Goal: Task Accomplishment & Management: Complete application form

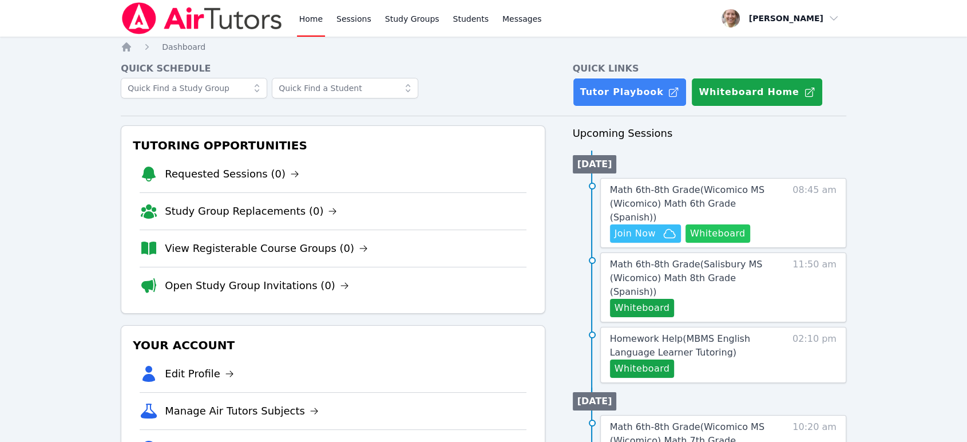
click at [737, 224] on button "Whiteboard" at bounding box center [718, 233] width 65 height 18
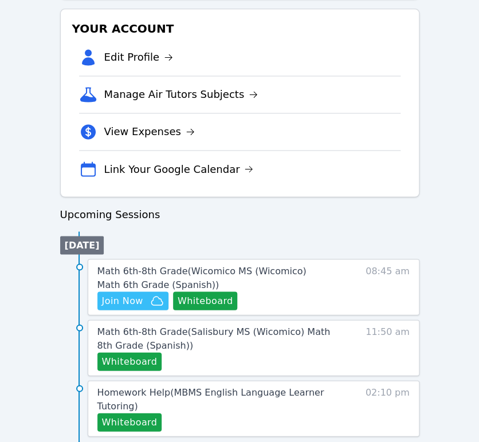
scroll to position [381, 0]
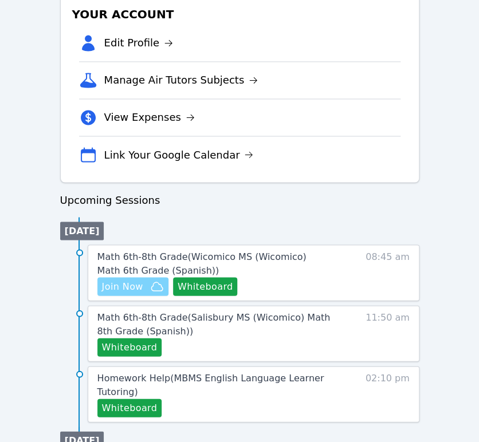
click at [150, 285] on icon "button" at bounding box center [157, 286] width 14 height 14
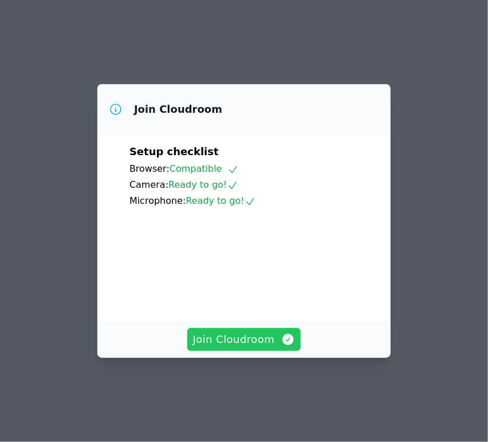
click at [246, 347] on span "Join Cloudroom" at bounding box center [244, 339] width 102 height 16
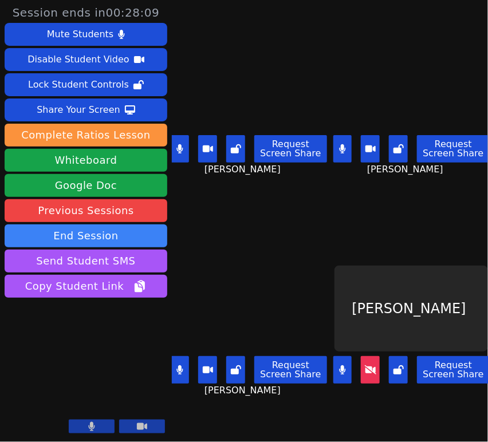
click at [177, 145] on icon at bounding box center [179, 148] width 6 height 9
click at [243, 148] on button at bounding box center [235, 148] width 19 height 27
click at [244, 366] on button at bounding box center [235, 369] width 19 height 27
click at [397, 370] on button at bounding box center [398, 369] width 19 height 27
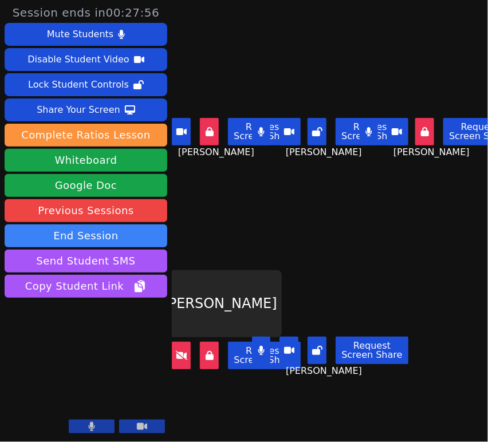
click at [318, 338] on button at bounding box center [316, 350] width 19 height 27
click at [319, 141] on button at bounding box center [316, 131] width 19 height 27
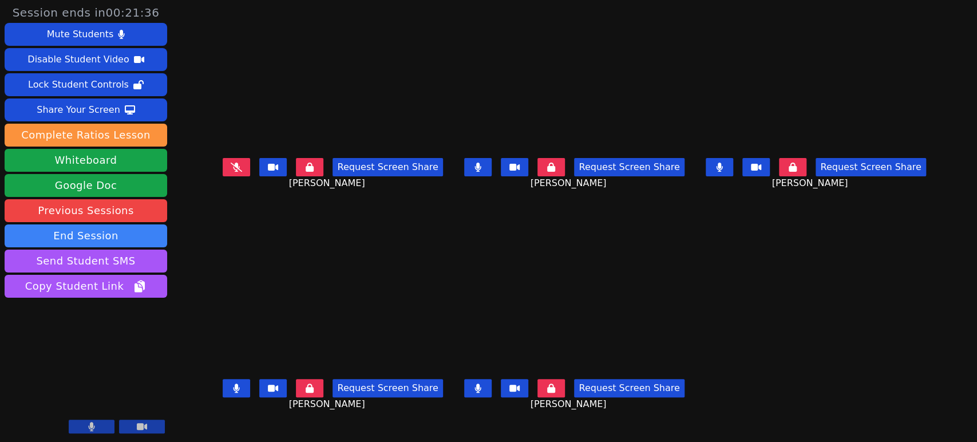
click at [223, 168] on button at bounding box center [236, 167] width 27 height 18
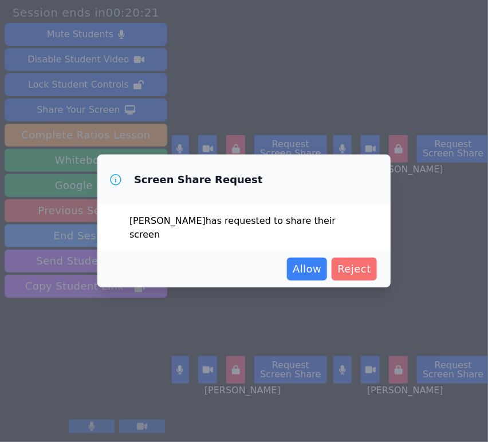
click at [357, 270] on span "Reject" at bounding box center [354, 269] width 34 height 16
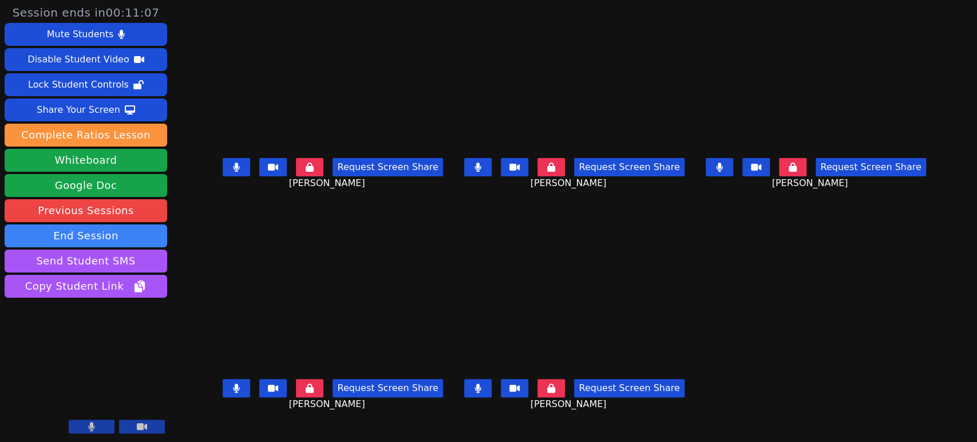
click at [233, 386] on icon at bounding box center [236, 388] width 7 height 9
click at [487, 175] on button at bounding box center [719, 167] width 27 height 18
click at [484, 171] on button at bounding box center [477, 167] width 27 height 18
click at [231, 389] on icon at bounding box center [236, 388] width 11 height 9
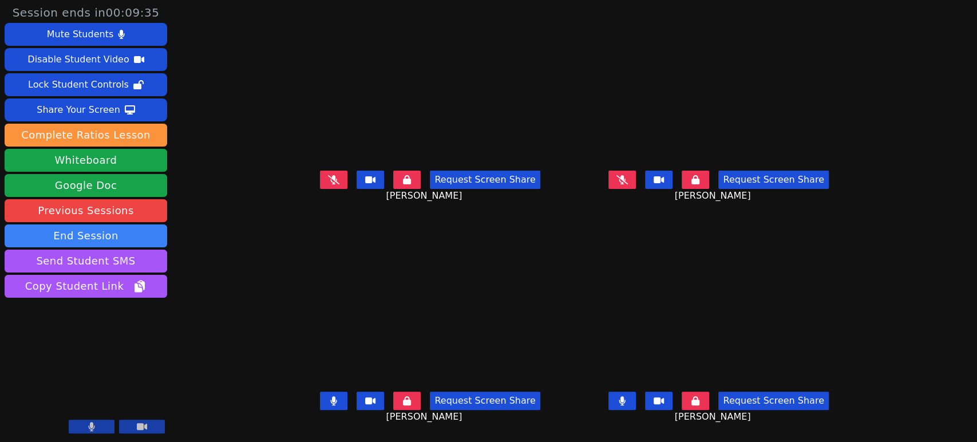
click at [330, 405] on icon at bounding box center [333, 400] width 7 height 9
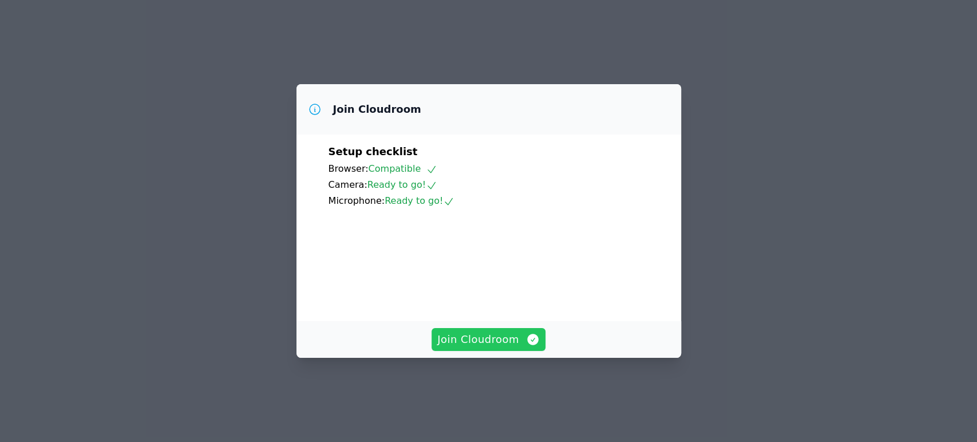
click at [501, 347] on span "Join Cloudroom" at bounding box center [488, 339] width 102 height 16
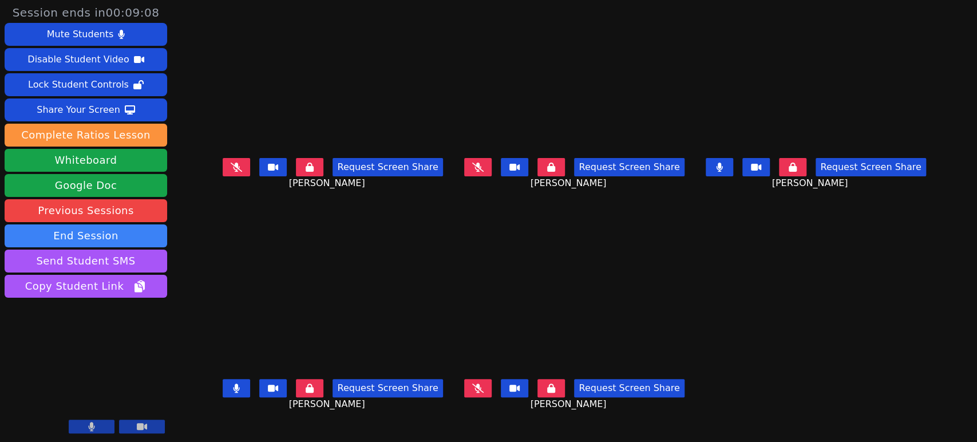
click at [733, 168] on button at bounding box center [719, 167] width 27 height 18
click at [733, 167] on button at bounding box center [719, 167] width 27 height 18
click at [472, 167] on button at bounding box center [477, 167] width 27 height 18
click at [482, 386] on icon at bounding box center [477, 388] width 11 height 9
click at [231, 167] on icon at bounding box center [236, 167] width 11 height 9
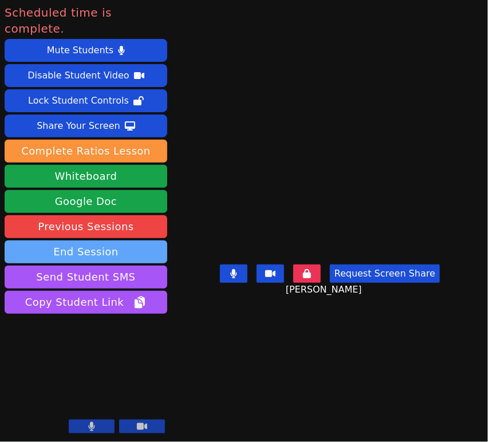
click at [136, 243] on button "End Session" at bounding box center [86, 251] width 163 height 23
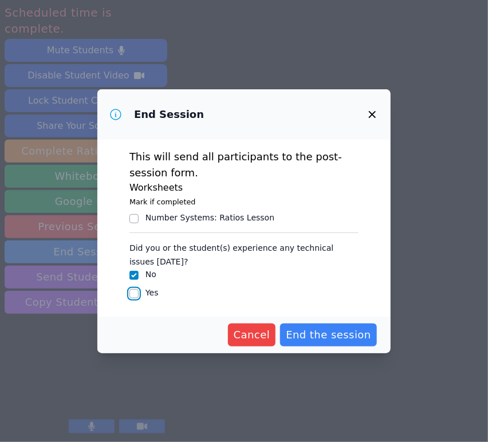
click at [132, 294] on input "Yes" at bounding box center [133, 293] width 9 height 9
checkbox input "true"
checkbox input "false"
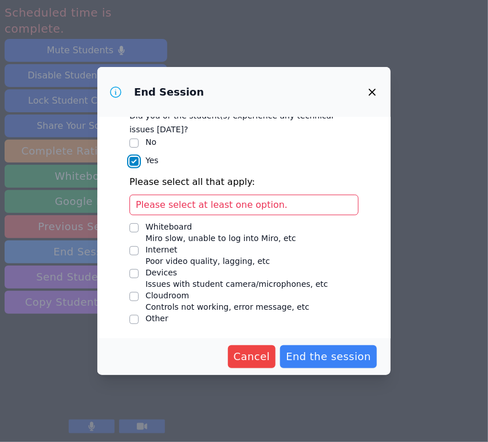
scroll to position [110, 0]
click at [133, 274] on input "Devices Issues with student camera/microphones, etc" at bounding box center [133, 272] width 9 height 9
checkbox input "true"
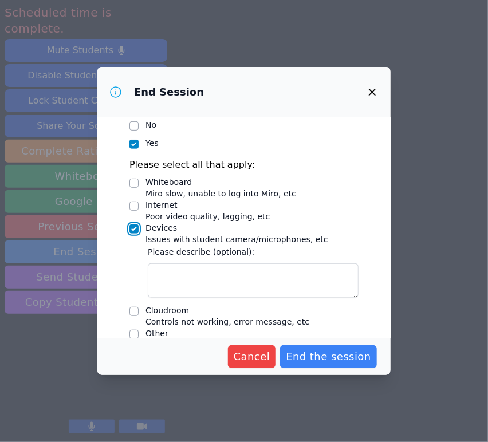
scroll to position [143, 0]
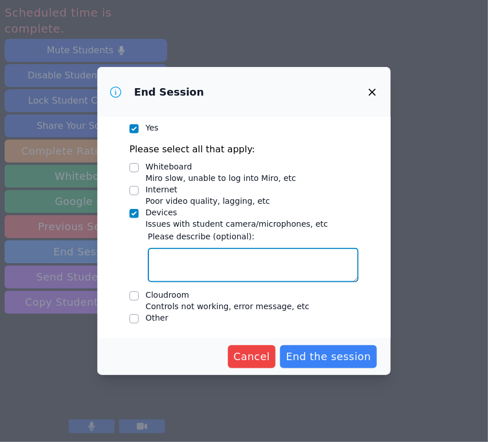
click at [246, 250] on textarea "Devices Issues with student camera/microphones, etc" at bounding box center [253, 265] width 211 height 34
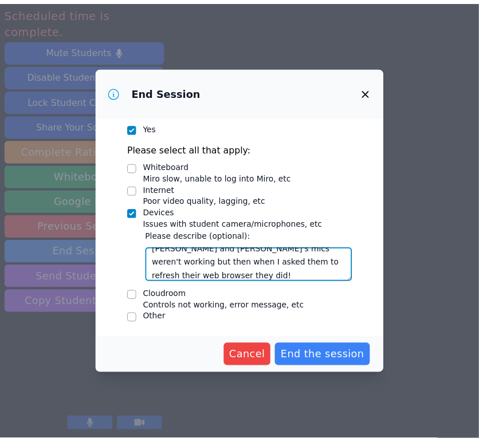
scroll to position [23, 0]
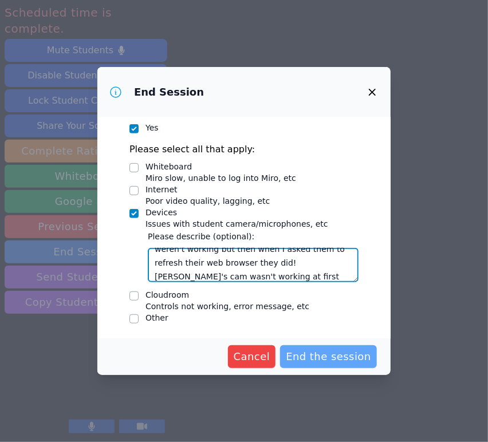
type textarea "Iker and Derick's mics weren't working but then when I asked them to refresh th…"
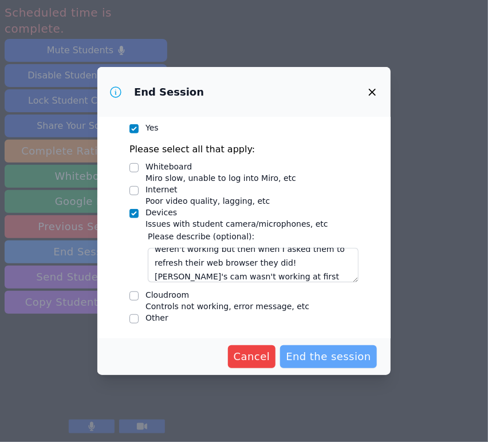
click at [307, 358] on span "End the session" at bounding box center [328, 357] width 85 height 16
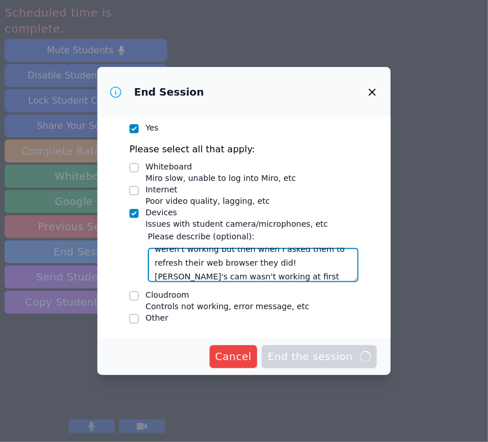
click at [303, 277] on textarea "Iker and Derick's mics weren't working but then when I asked them to refresh th…" at bounding box center [253, 265] width 211 height 34
click at [211, 258] on textarea "Iker and Derick's mics weren't working but then when I asked them to refresh th…" at bounding box center [253, 265] width 211 height 34
click at [264, 257] on textarea "Iker and Derick's mics weren't working but then when I asked them to refresh th…" at bounding box center [253, 265] width 211 height 34
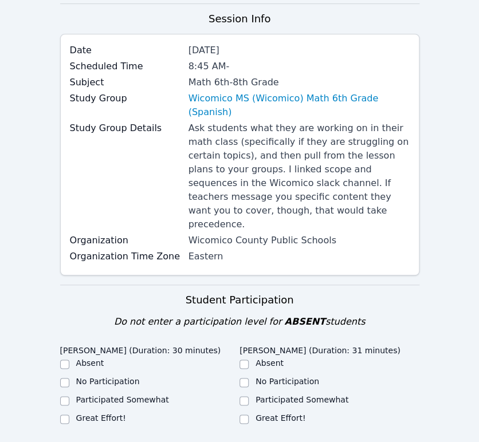
scroll to position [318, 0]
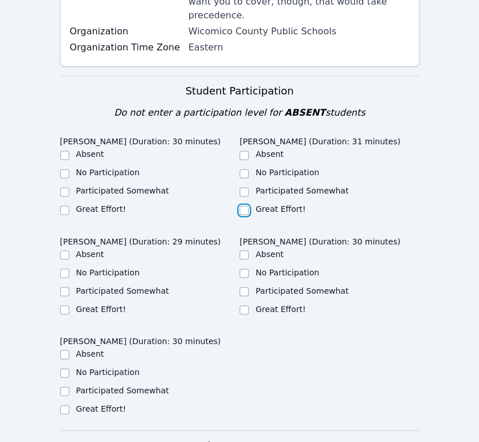
click at [246, 206] on input "Great Effort!" at bounding box center [243, 210] width 9 height 9
checkbox input "true"
click at [240, 305] on input "Great Effort!" at bounding box center [243, 309] width 9 height 9
checkbox input "true"
click at [67, 206] on input "Great Effort!" at bounding box center [64, 210] width 9 height 9
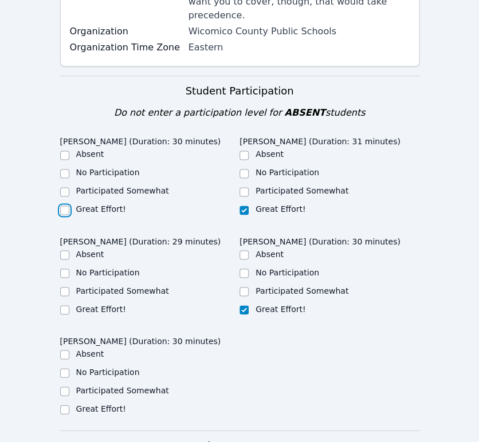
checkbox input "true"
click at [64, 305] on input "Great Effort!" at bounding box center [64, 309] width 9 height 9
checkbox input "true"
click at [62, 405] on input "Great Effort!" at bounding box center [64, 409] width 9 height 9
checkbox input "true"
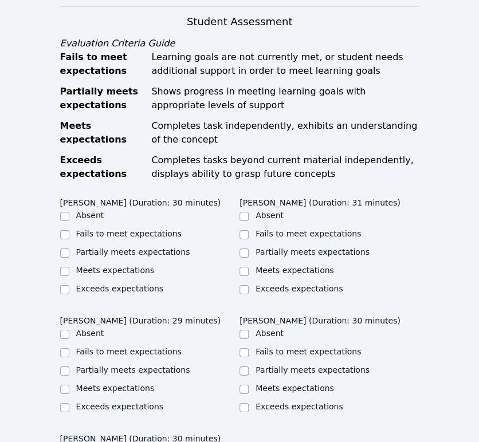
scroll to position [763, 0]
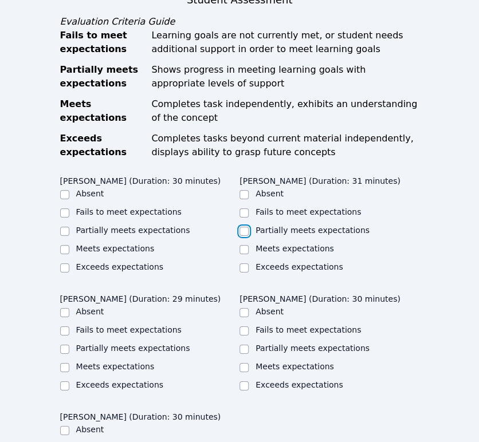
click at [243, 227] on input "Partially meets expectations" at bounding box center [243, 231] width 9 height 9
checkbox input "true"
click at [69, 227] on input "Partially meets expectations" at bounding box center [64, 231] width 9 height 9
checkbox input "true"
click at [67, 345] on input "Partially meets expectations" at bounding box center [64, 349] width 9 height 9
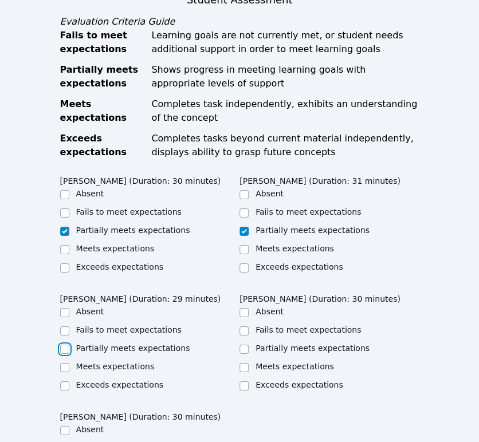
checkbox input "true"
click at [243, 345] on input "Partially meets expectations" at bounding box center [243, 349] width 9 height 9
checkbox input "true"
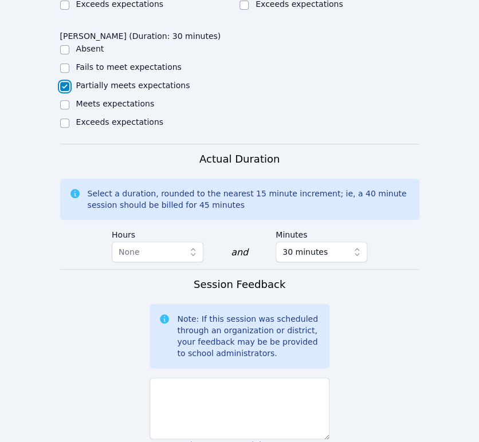
scroll to position [1145, 0]
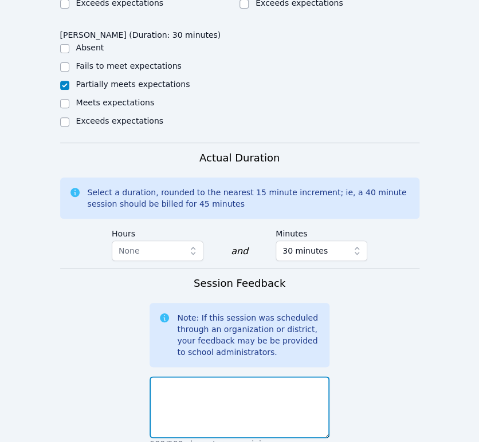
click at [230, 376] on textarea at bounding box center [239, 407] width 180 height 62
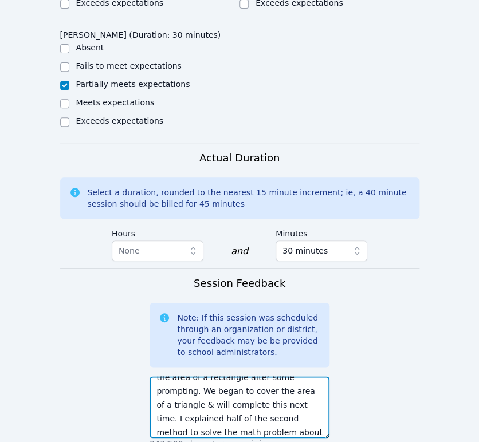
scroll to position [37, 0]
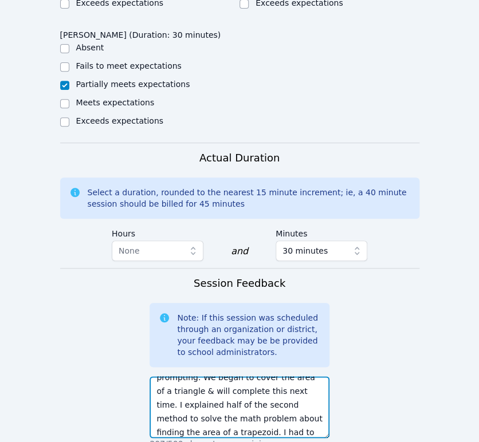
click at [247, 396] on textarea "Everyone was able to verbally tell me the area of a rectangle after some prompt…" at bounding box center [239, 407] width 180 height 62
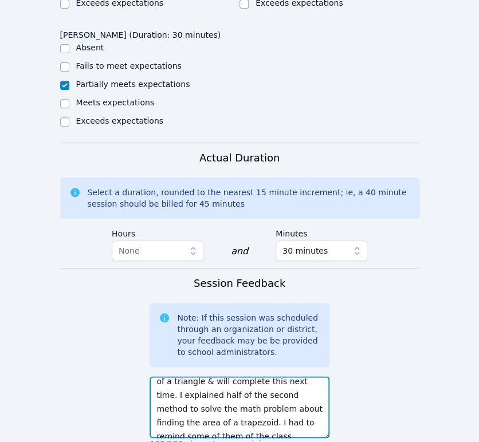
scroll to position [55, 0]
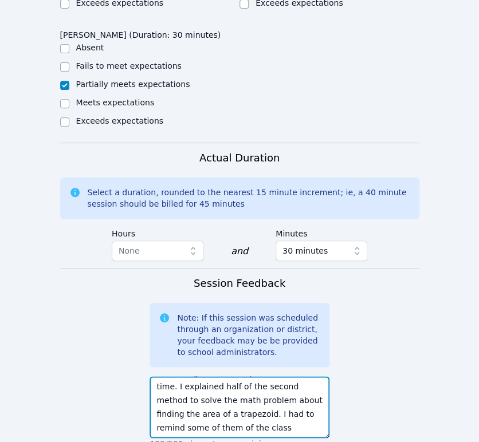
click at [298, 382] on textarea "Everyone was able to verbally tell me the area of a rectangle after some prompt…" at bounding box center [239, 407] width 180 height 62
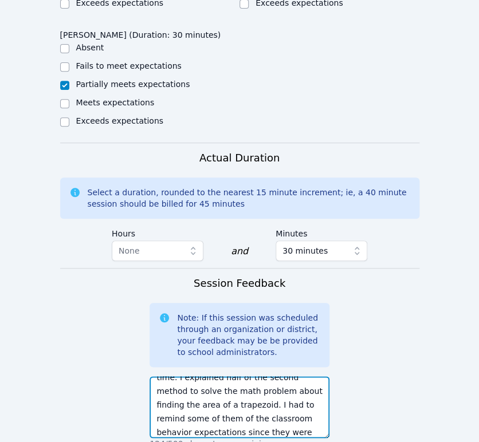
scroll to position [78, 0]
click at [195, 382] on textarea "Everyone was able to verbally tell me the area of a rectangle after some prompt…" at bounding box center [239, 407] width 180 height 62
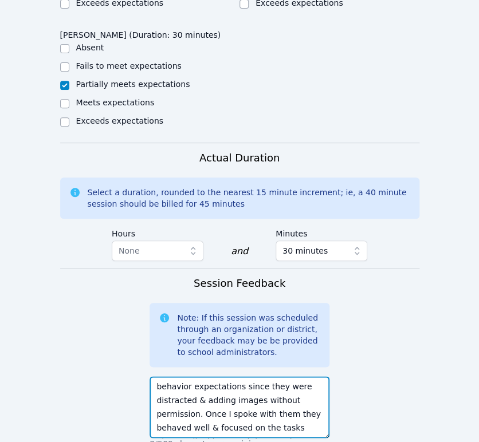
scroll to position [119, 0]
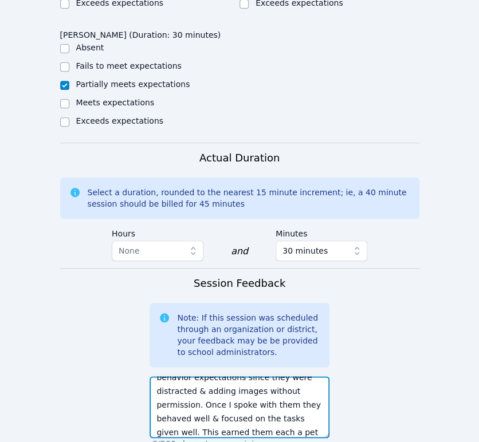
click at [229, 376] on textarea "Everyone was able to verbally tell me the area of a rectangle after some prompt…" at bounding box center [239, 407] width 180 height 62
click at [191, 380] on textarea "Everyone was able to verbally tell me the area of a rectangle after some prompt…" at bounding box center [239, 407] width 180 height 62
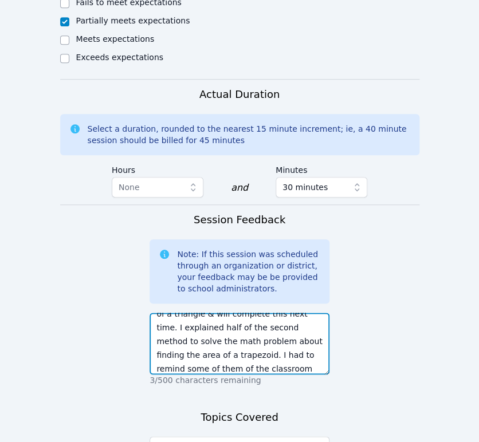
scroll to position [50, 0]
click at [277, 313] on textarea "Everyone was able to verbally tell me the area of a rectangle after some prompt…" at bounding box center [239, 344] width 180 height 62
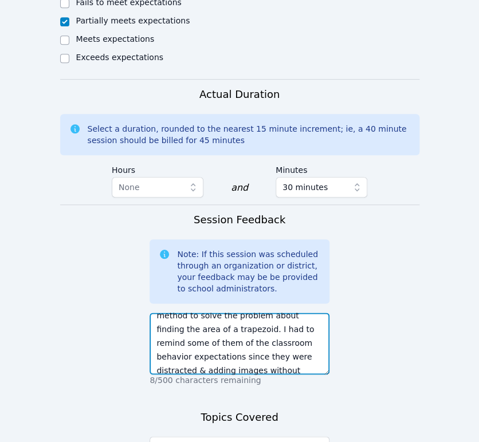
scroll to position [110, 0]
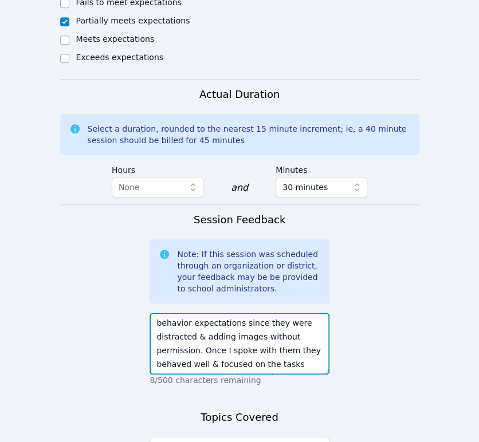
click at [256, 325] on textarea "Everyone was able to verbally tell me the area of a rectangle after some prompt…" at bounding box center [239, 344] width 180 height 62
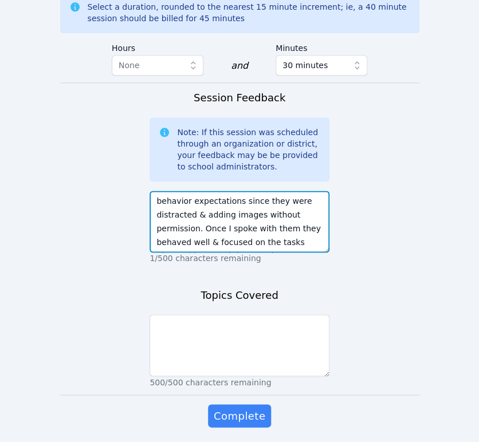
type textarea "Everyone was able to verbally tell me the area of a rectangle after some prompt…"
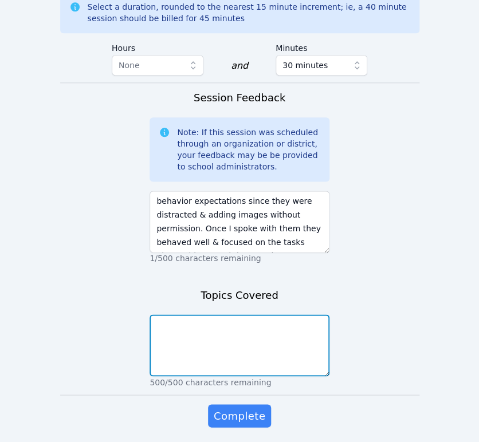
click at [318, 314] on textarea at bounding box center [239, 345] width 180 height 62
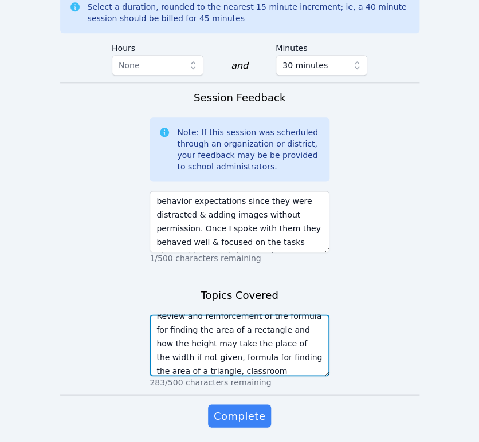
scroll to position [23, 0]
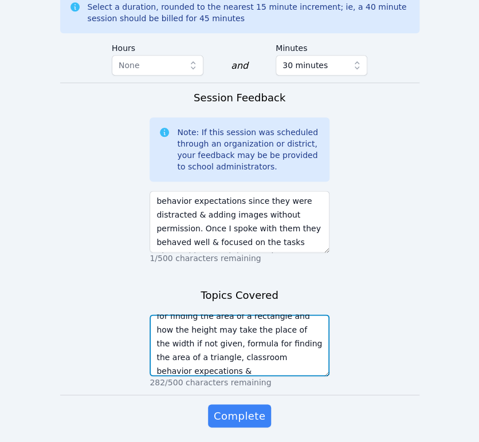
click at [286, 319] on textarea "Review and reinforcement of the formula for finding the area of a rectangle and…" at bounding box center [239, 345] width 180 height 62
click at [193, 321] on textarea "Review and reinforcement of the formula for finding the area of a rectangle and…" at bounding box center [239, 345] width 180 height 62
click at [244, 331] on textarea "Review and reinforcement of the formula for finding the area of a rectangle and…" at bounding box center [239, 345] width 180 height 62
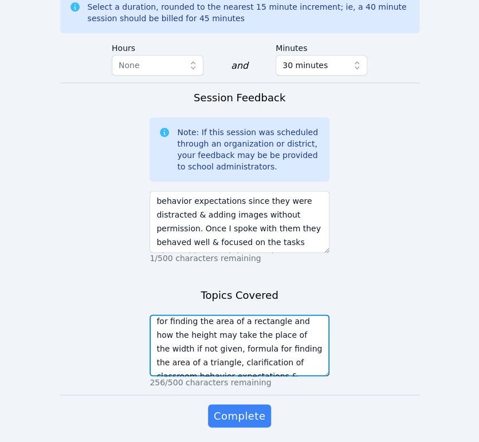
scroll to position [27, 0]
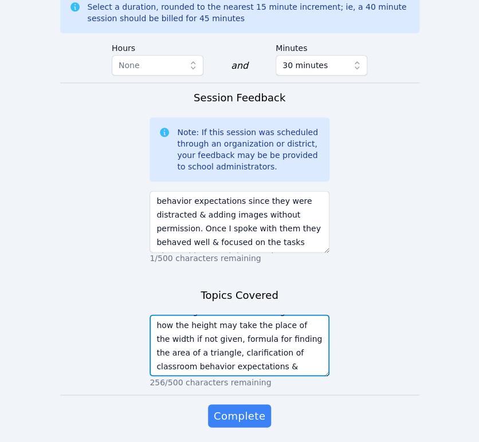
click at [190, 314] on textarea "Review and reinforcement of the formula for finding the area of a rectangle and…" at bounding box center [239, 345] width 180 height 62
type textarea "Review and reinforcement of the formula for finding the area of a rectangle and…"
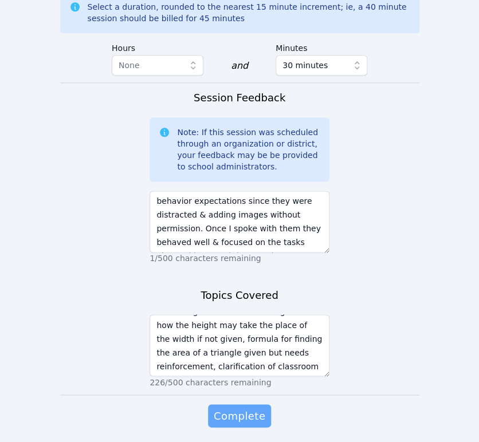
click at [230, 408] on span "Complete" at bounding box center [240, 416] width 52 height 16
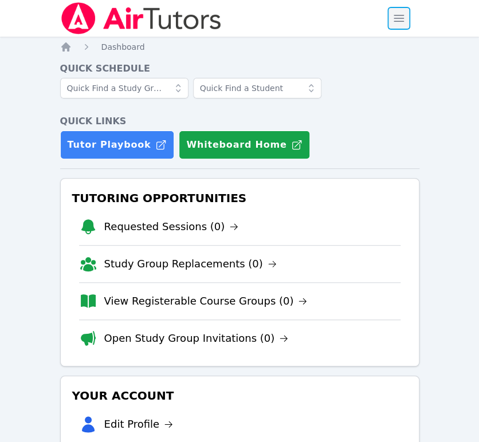
click at [393, 20] on span "button" at bounding box center [398, 18] width 25 height 25
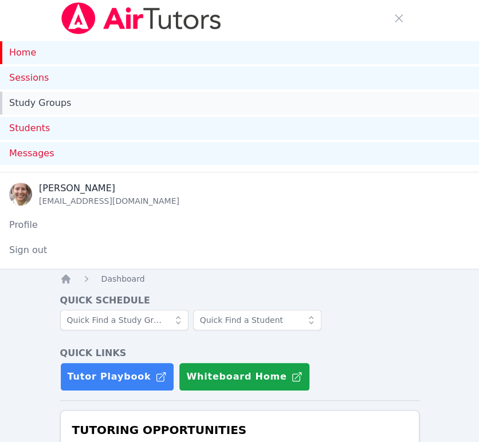
click at [46, 98] on link "Study Groups" at bounding box center [239, 103] width 479 height 23
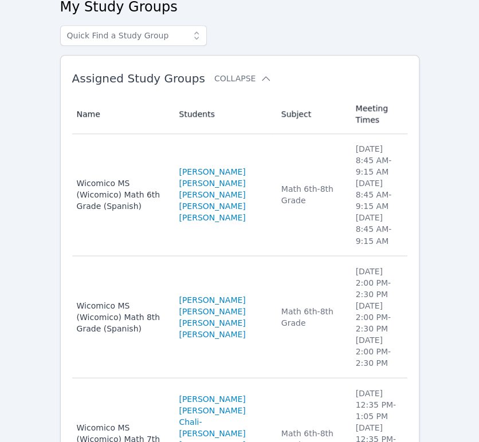
scroll to position [318, 0]
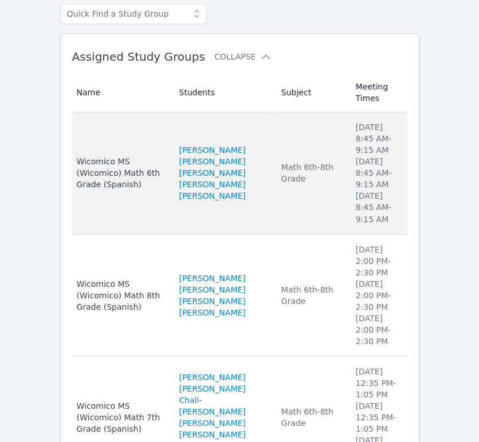
click at [295, 191] on td "Subject Math 6th-8th Grade" at bounding box center [311, 173] width 74 height 122
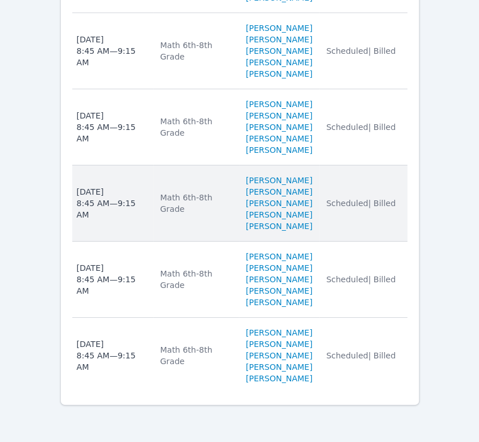
scroll to position [2413, 0]
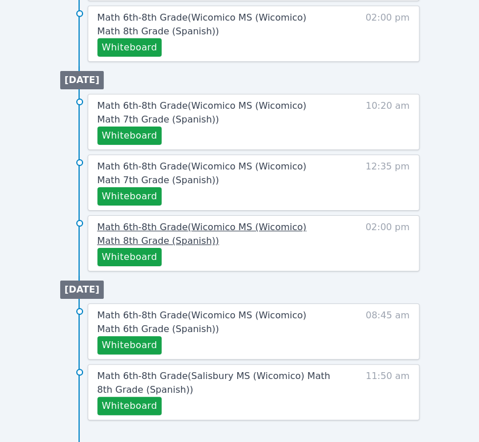
scroll to position [893, 0]
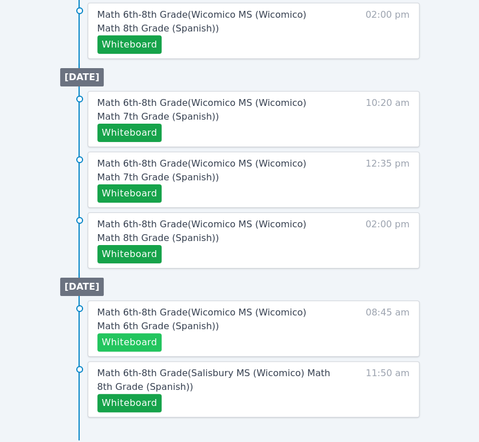
click at [151, 345] on button "Whiteboard" at bounding box center [129, 342] width 65 height 18
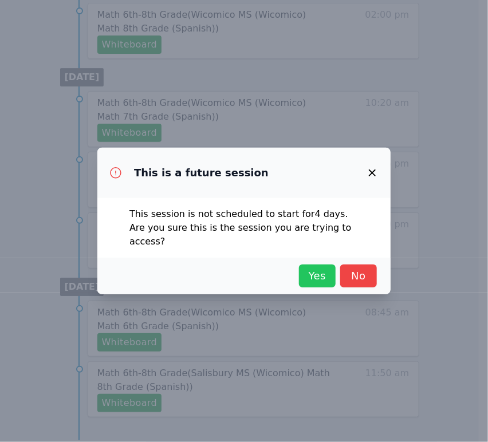
click at [321, 272] on span "Yes" at bounding box center [317, 276] width 25 height 16
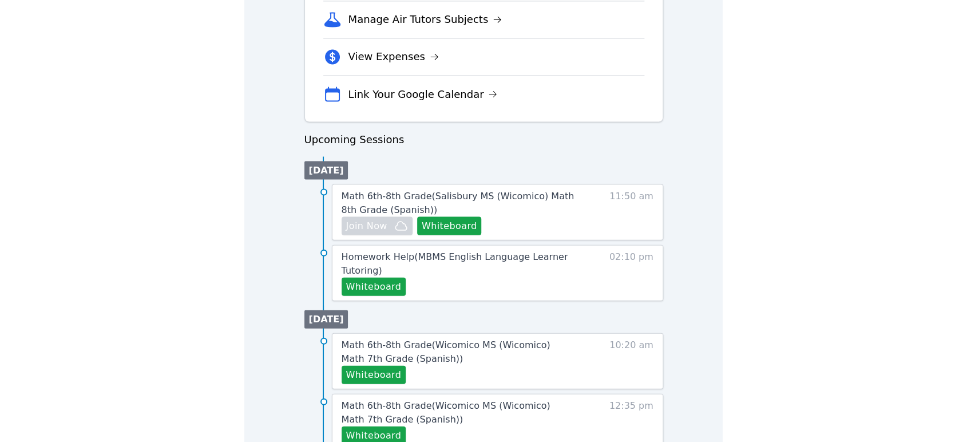
scroll to position [445, 0]
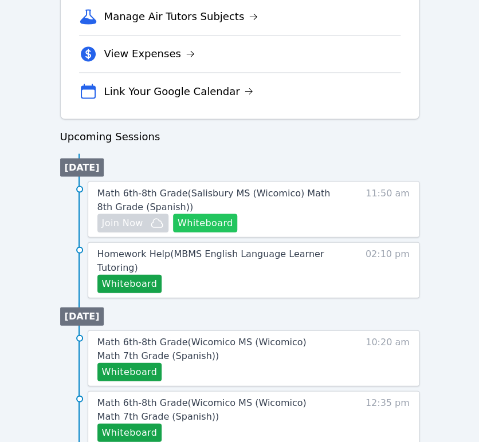
click at [201, 223] on button "Whiteboard" at bounding box center [205, 223] width 65 height 18
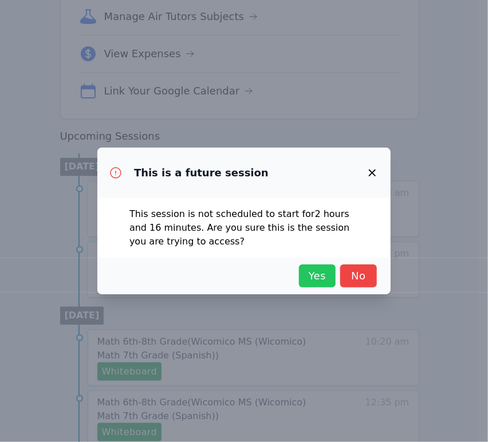
click at [318, 279] on span "Yes" at bounding box center [317, 276] width 25 height 16
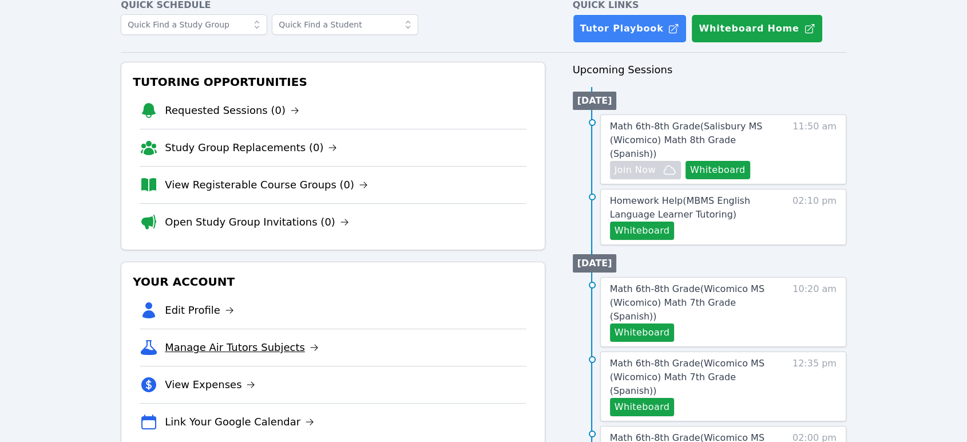
scroll to position [0, 0]
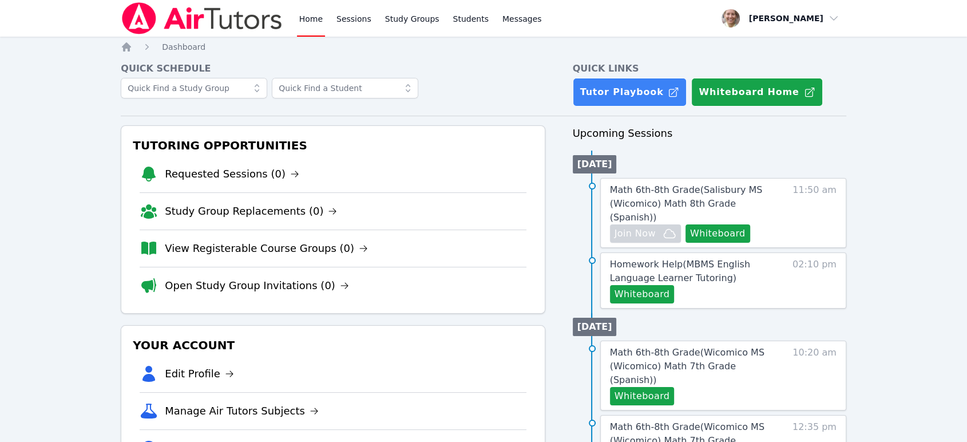
click at [309, 13] on link "Home" at bounding box center [311, 18] width 28 height 37
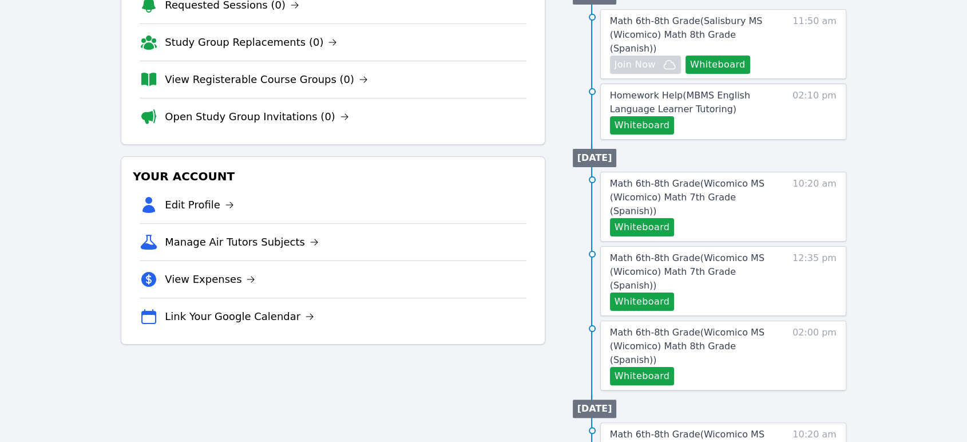
scroll to position [64, 0]
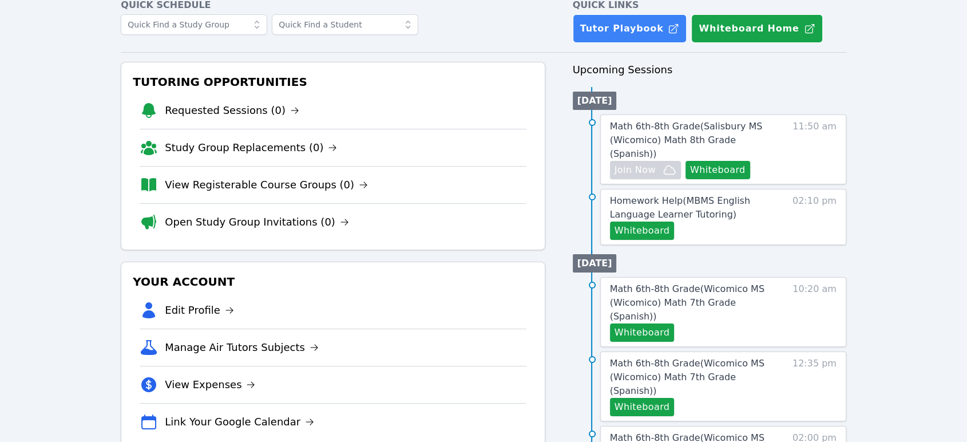
click at [788, 148] on div "Math 6th-8th Grade ( [GEOGRAPHIC_DATA] (Wicomico) Math 8th Grade (Spanish) ) Hi…" at bounding box center [723, 149] width 246 height 70
click at [705, 128] on span "Math 6th-8th Grade ( [GEOGRAPHIC_DATA] (Wicomico) Math 8th Grade (Spanish) )" at bounding box center [686, 140] width 153 height 38
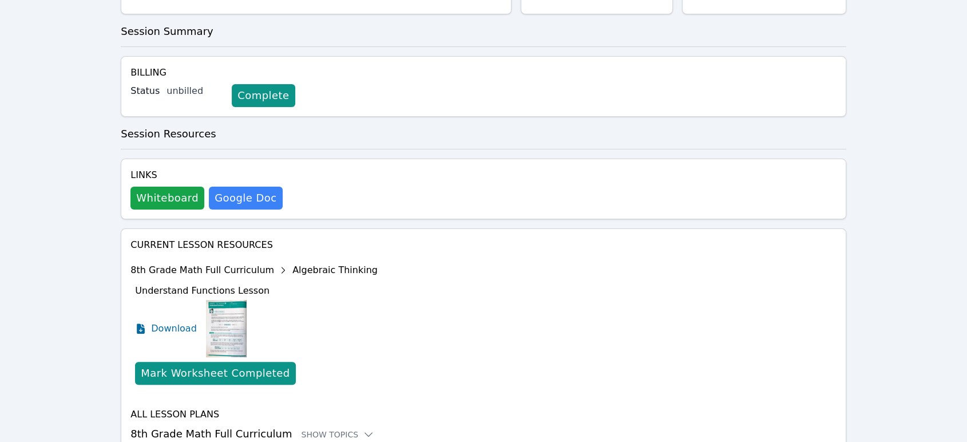
scroll to position [333, 0]
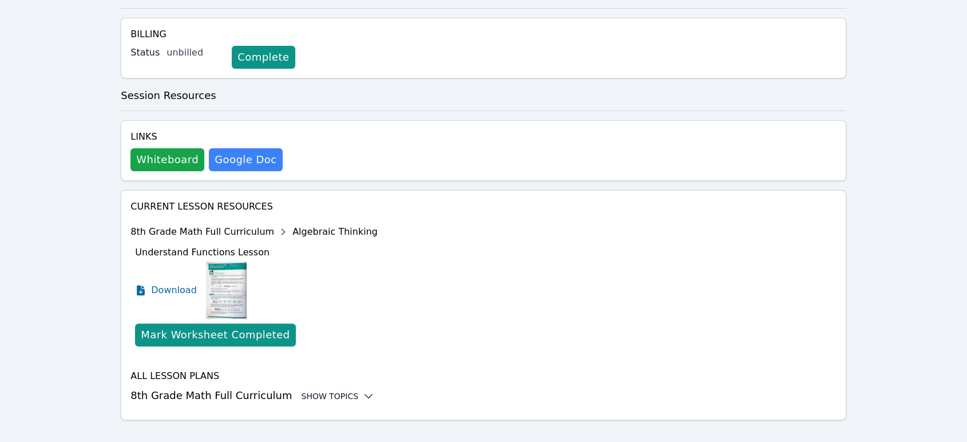
click at [321, 390] on div "Show Topics" at bounding box center [337, 395] width 73 height 11
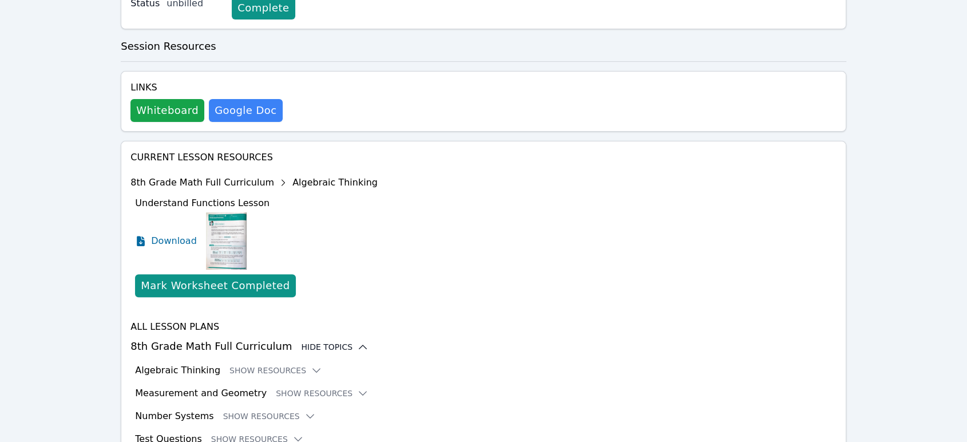
scroll to position [426, 0]
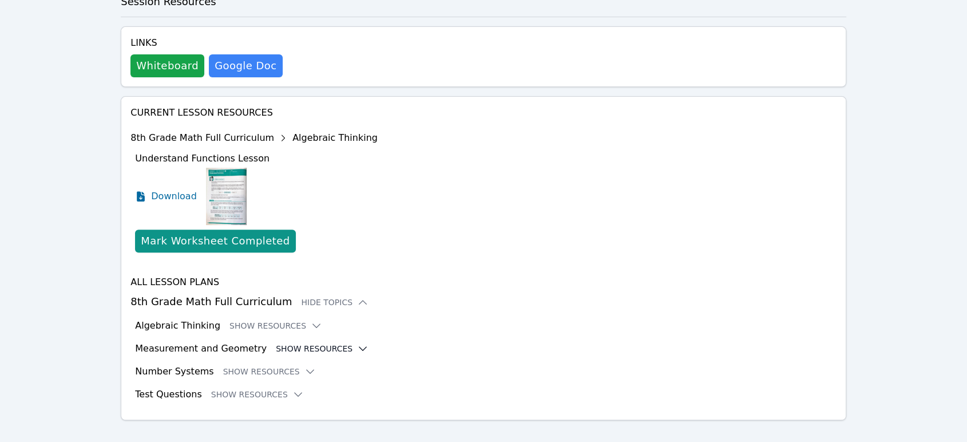
click at [308, 343] on button "Show Resources" at bounding box center [322, 348] width 93 height 11
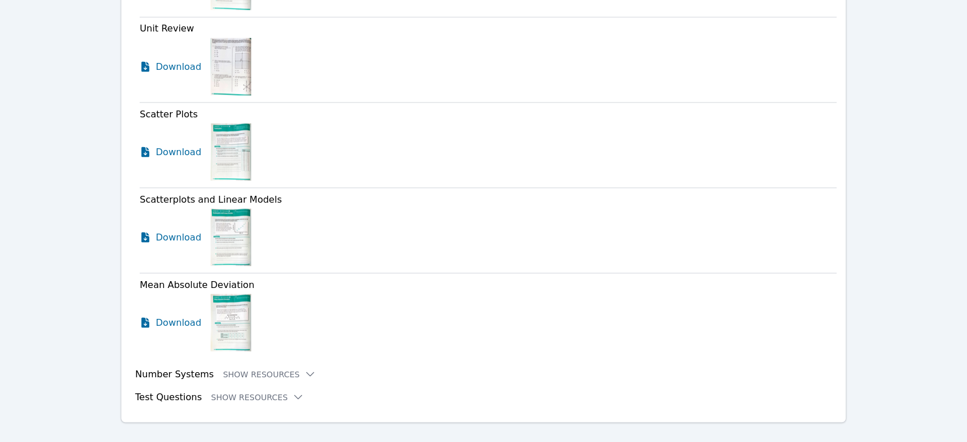
scroll to position [2140, 0]
click at [234, 367] on button "Show Resources" at bounding box center [269, 372] width 93 height 11
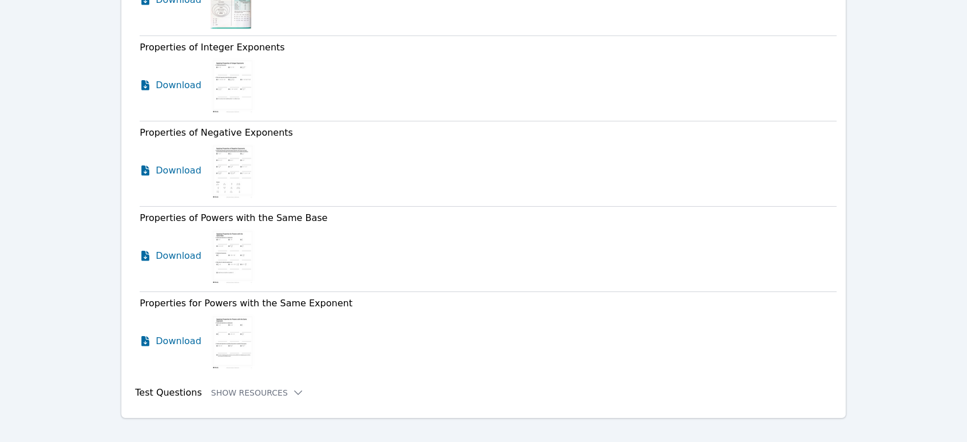
scroll to position [3256, 0]
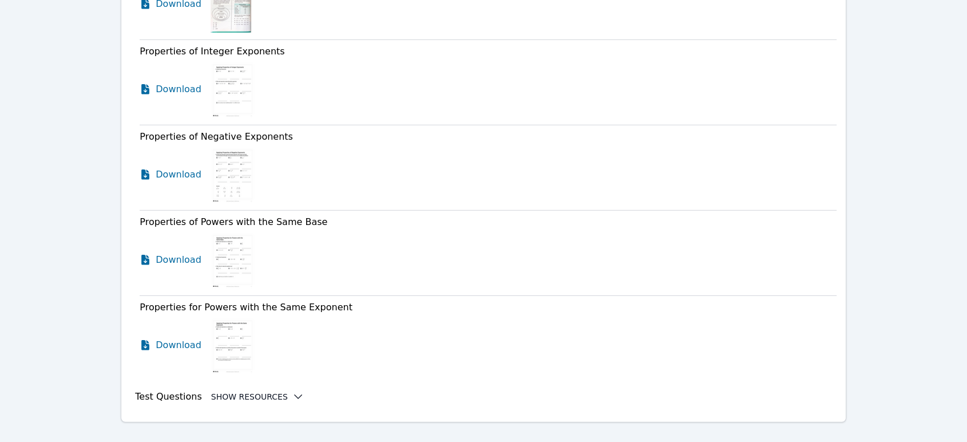
click at [237, 391] on button "Show Resources" at bounding box center [257, 396] width 93 height 11
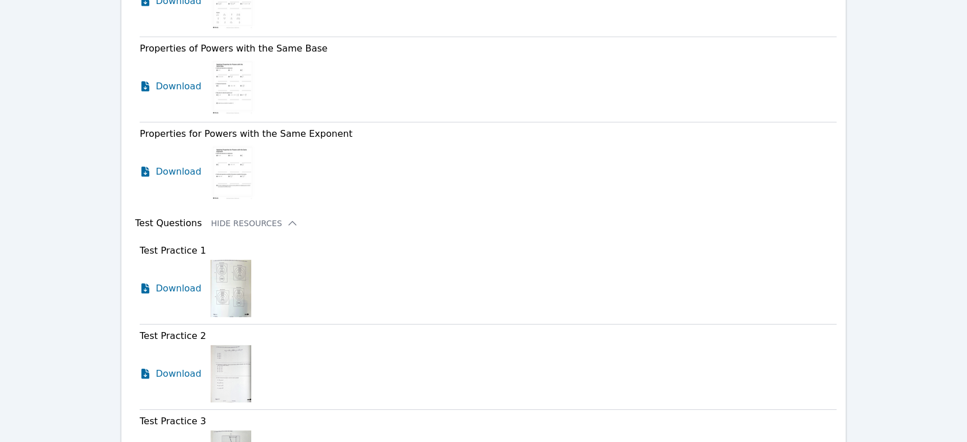
scroll to position [3447, 0]
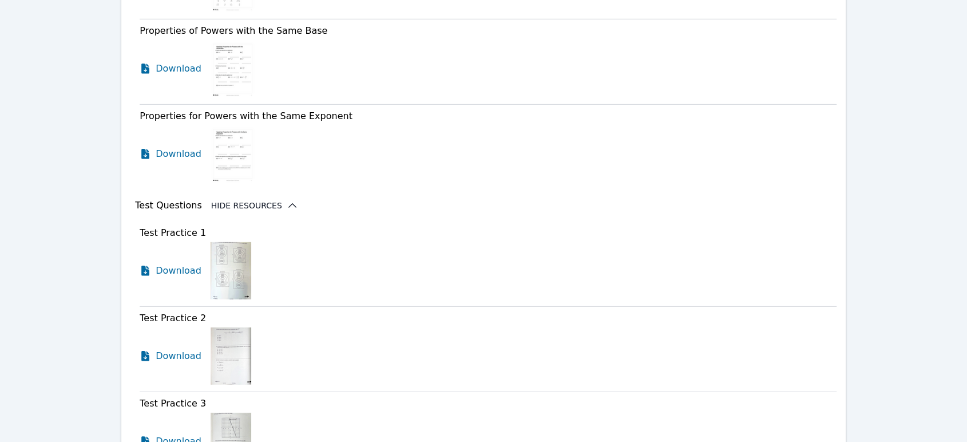
click at [230, 200] on button "Hide Resources" at bounding box center [254, 205] width 87 height 11
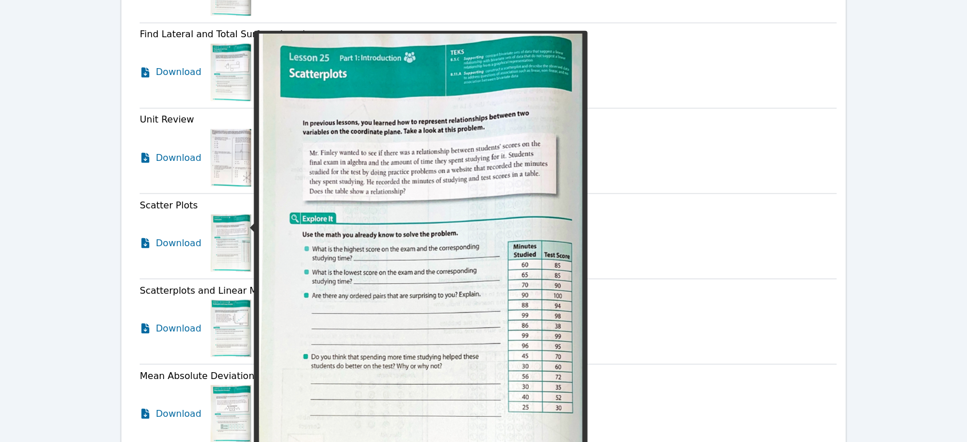
scroll to position [2239, 0]
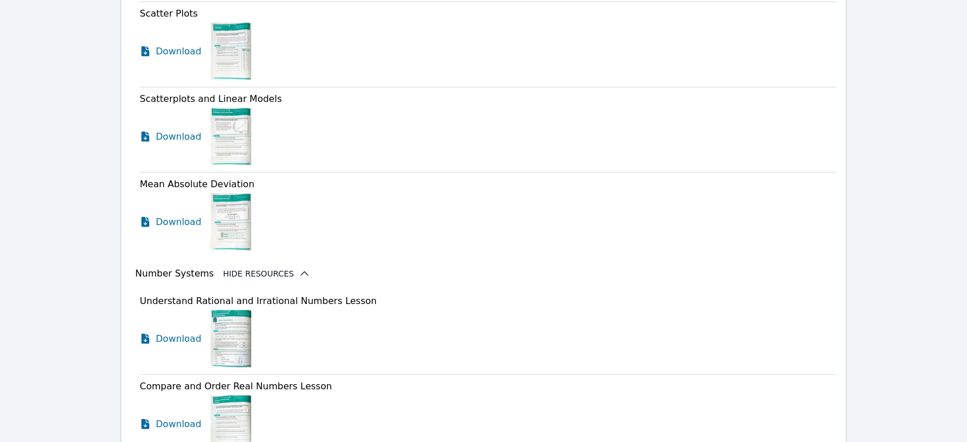
click at [245, 268] on button "Hide Resources" at bounding box center [266, 273] width 87 height 11
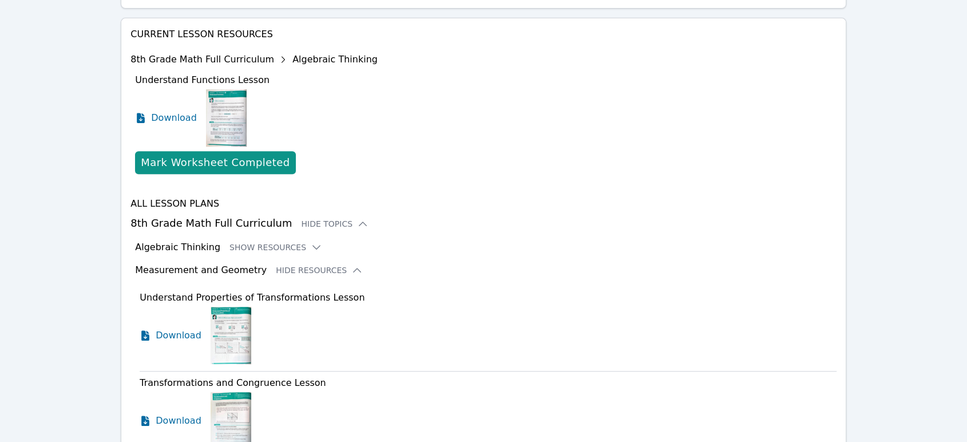
scroll to position [486, 0]
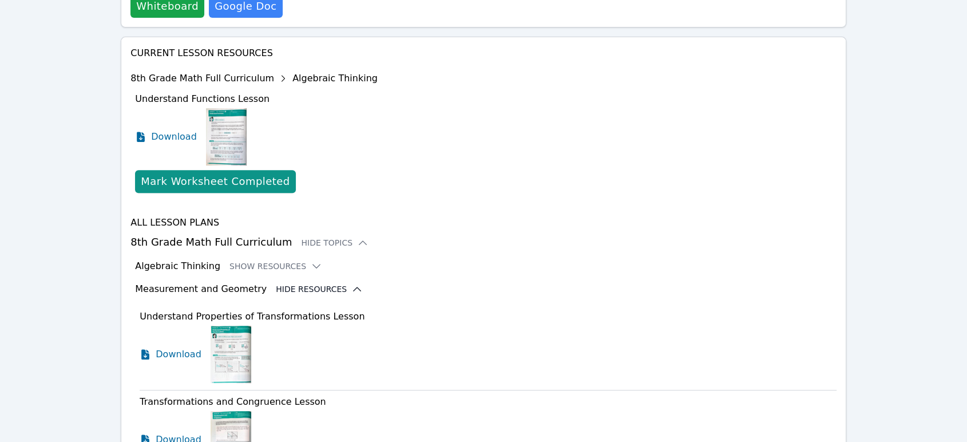
click at [279, 283] on button "Hide Resources" at bounding box center [319, 288] width 87 height 11
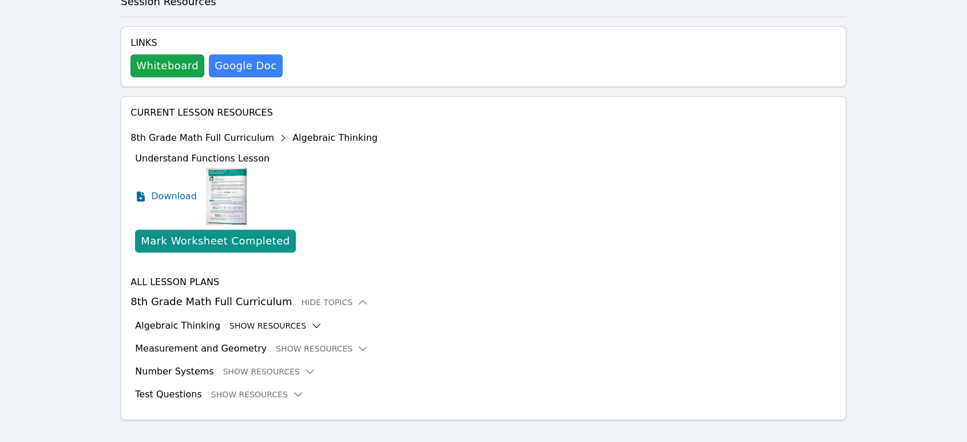
click at [289, 320] on button "Show Resources" at bounding box center [276, 325] width 93 height 11
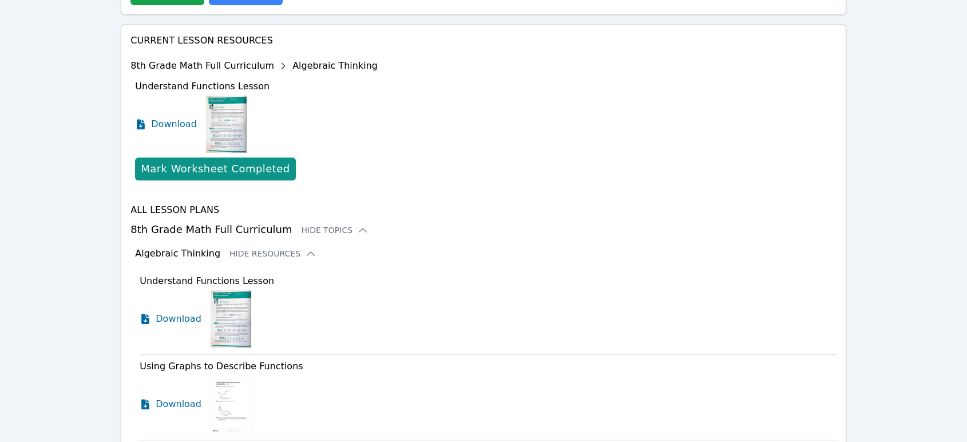
scroll to position [552, 0]
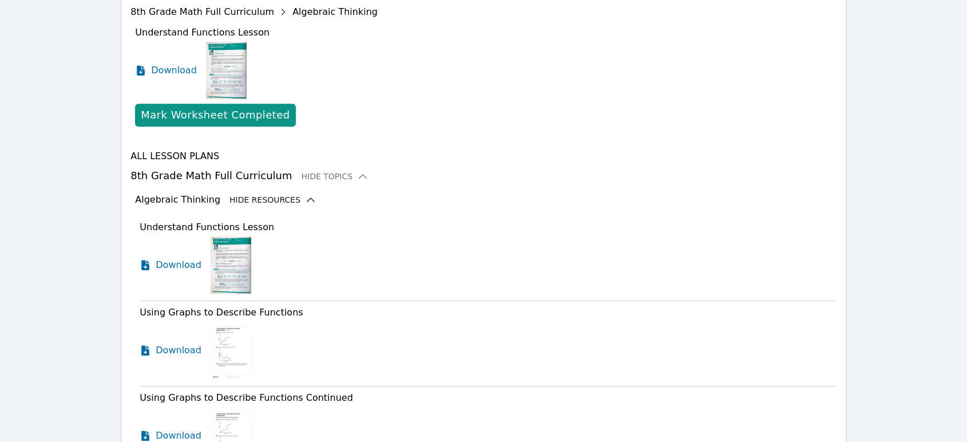
click at [272, 194] on button "Hide Resources" at bounding box center [273, 199] width 87 height 11
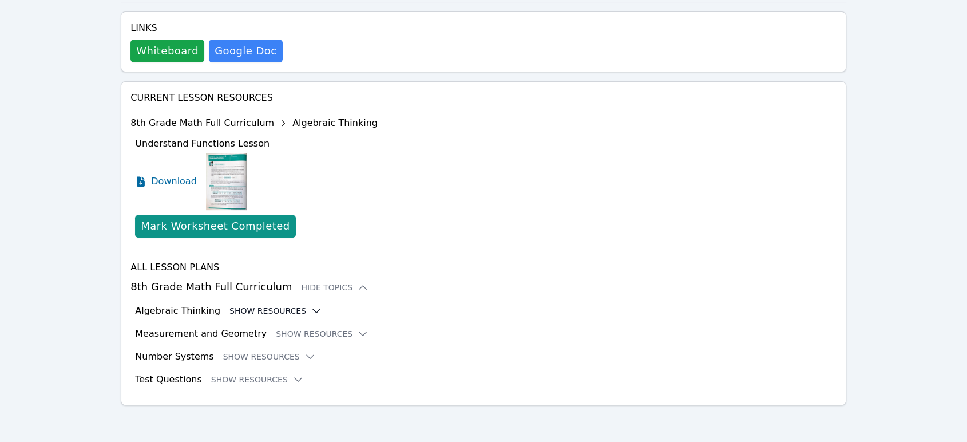
scroll to position [426, 0]
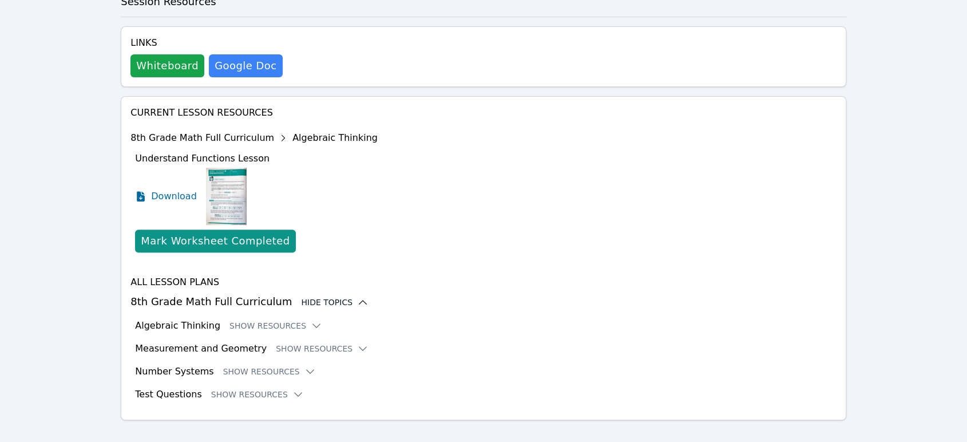
click at [311, 297] on div "Hide Topics" at bounding box center [335, 302] width 68 height 11
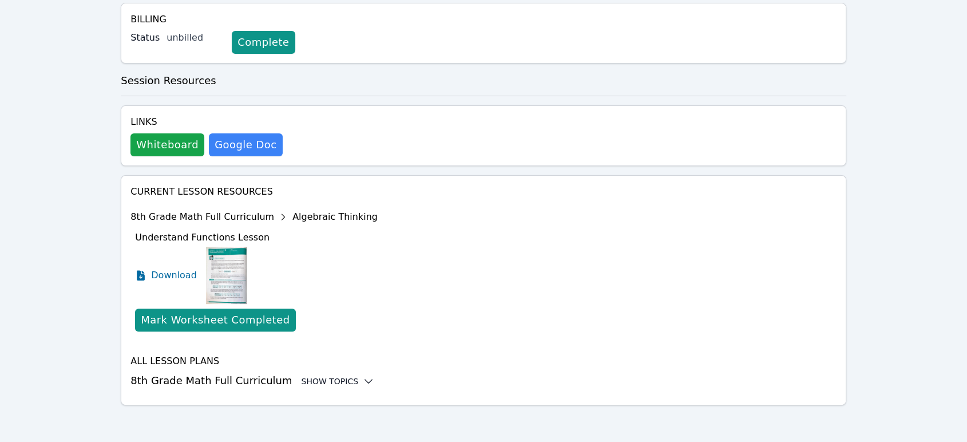
scroll to position [333, 0]
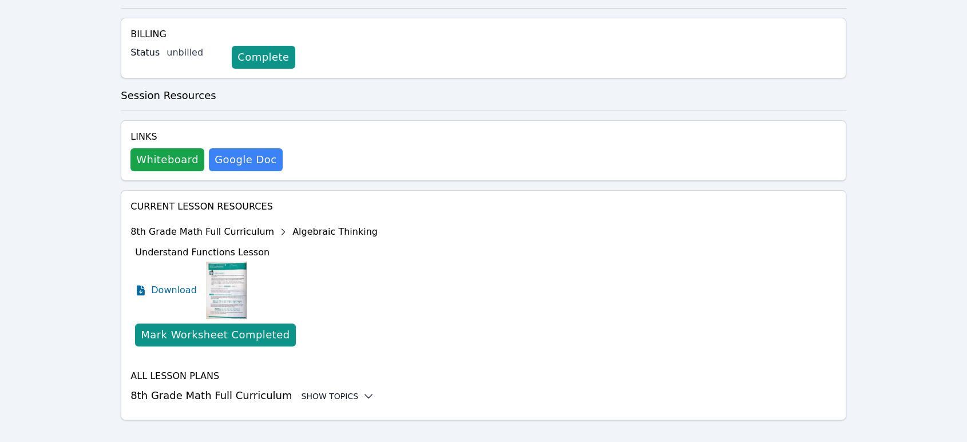
click at [305, 390] on div "Show Topics" at bounding box center [337, 395] width 73 height 11
